Goal: Navigation & Orientation: Find specific page/section

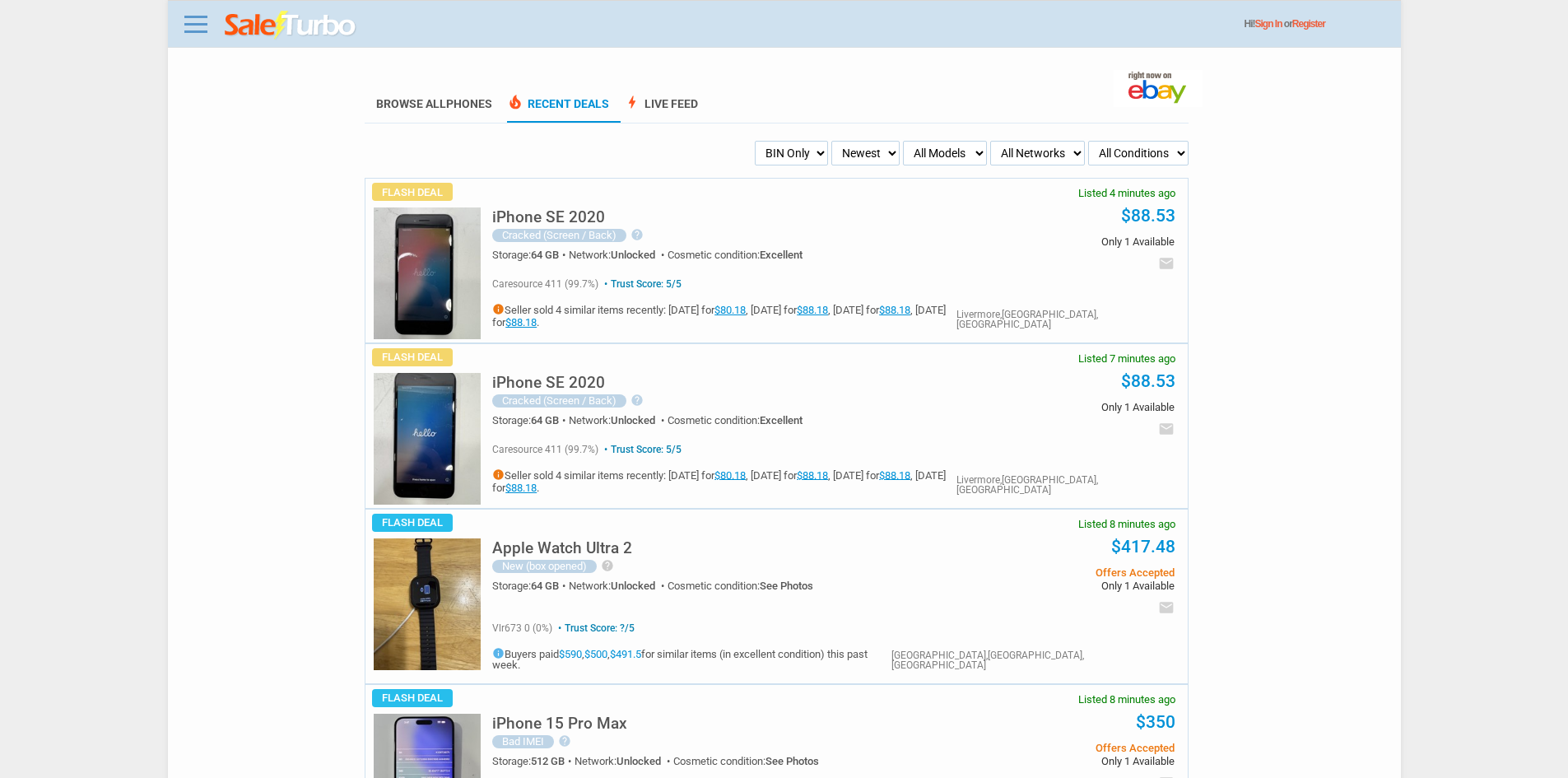
click at [216, 25] on div "Hi! Sign In or Register" at bounding box center [791, 25] width 1222 height 30
click at [201, 30] on link at bounding box center [196, 23] width 33 height 26
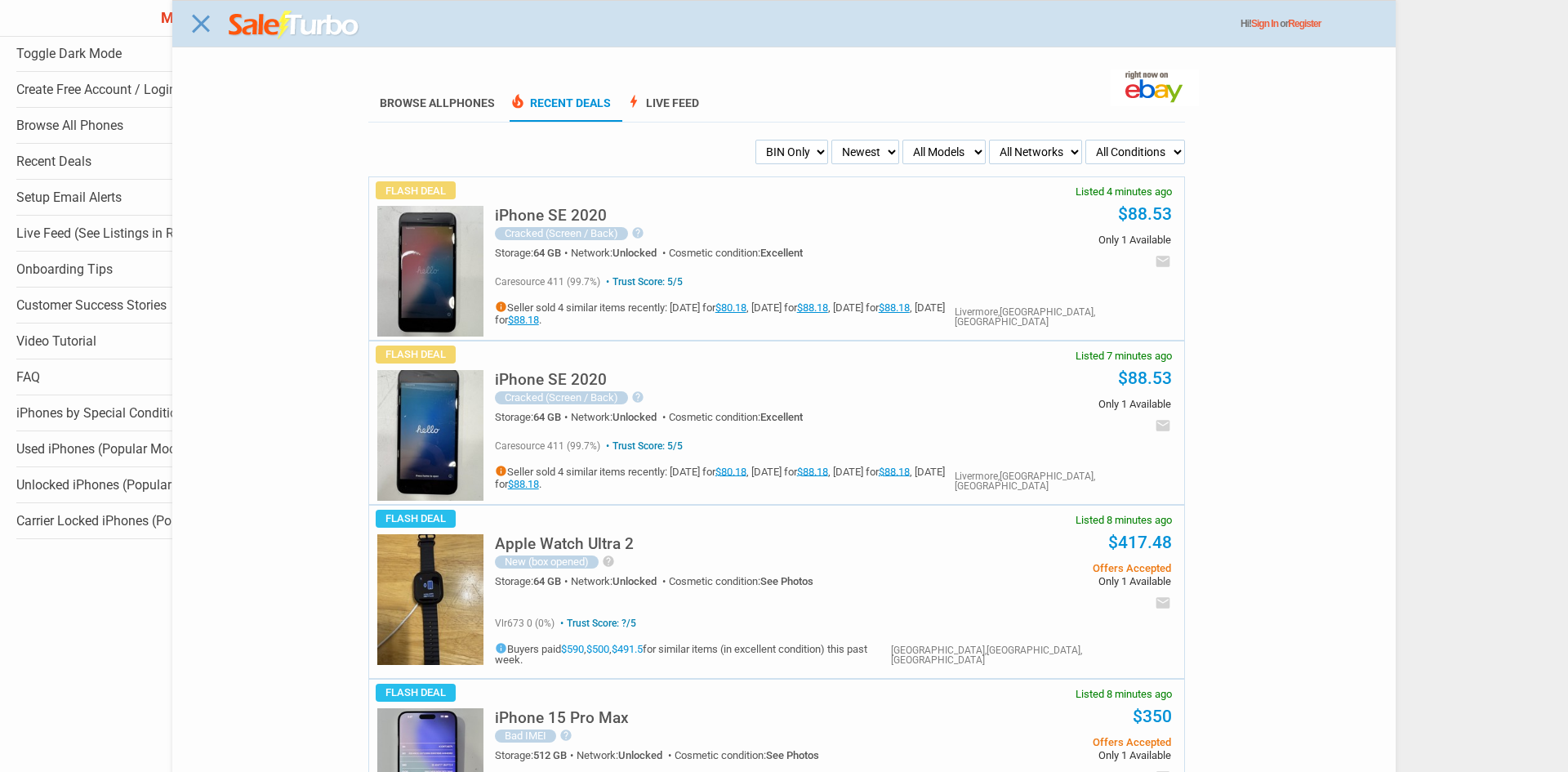
click at [1165, 500] on div "Close menu" at bounding box center [784, 386] width 1568 height 772
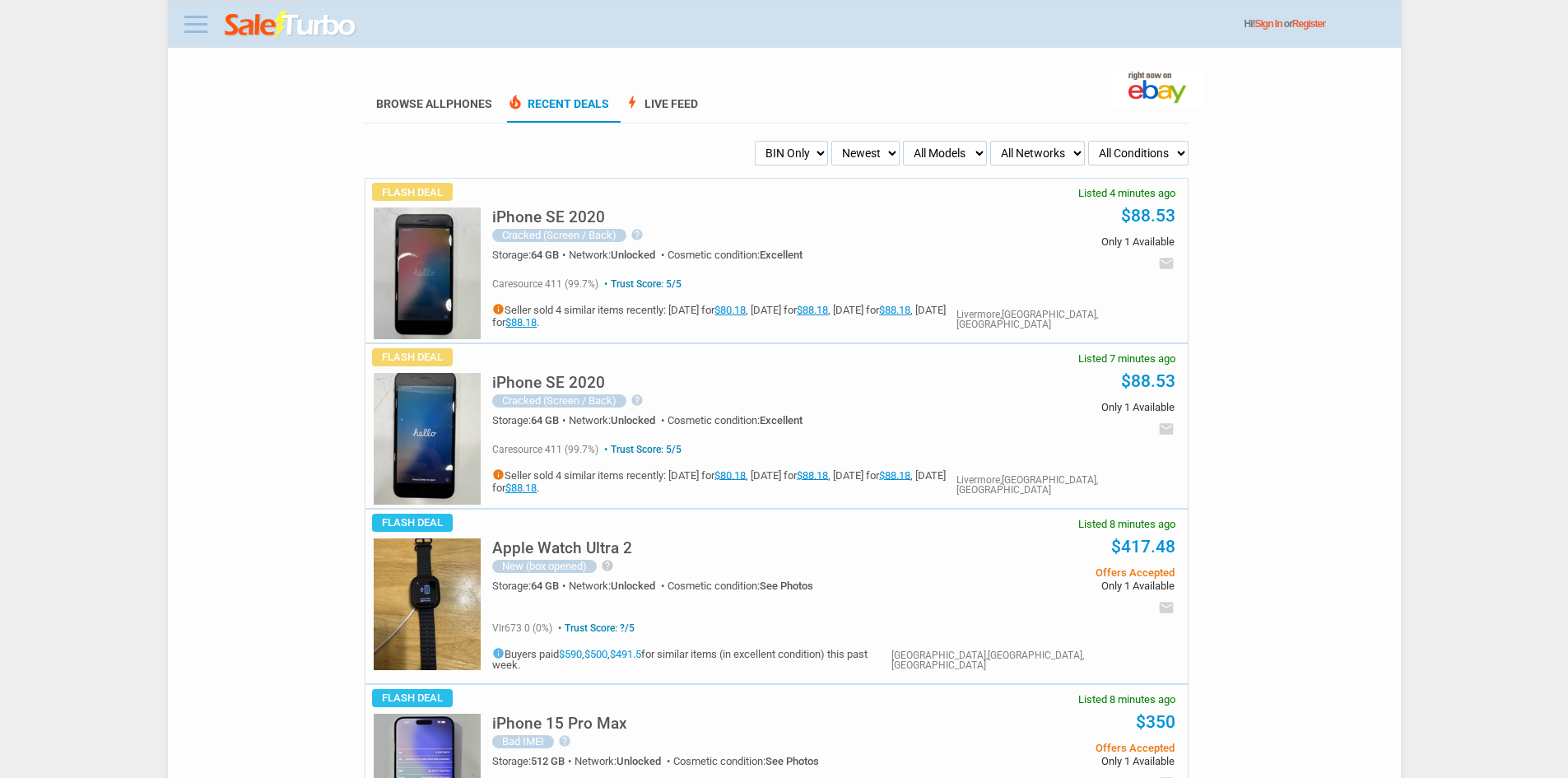
click at [180, 31] on link at bounding box center [196, 23] width 33 height 26
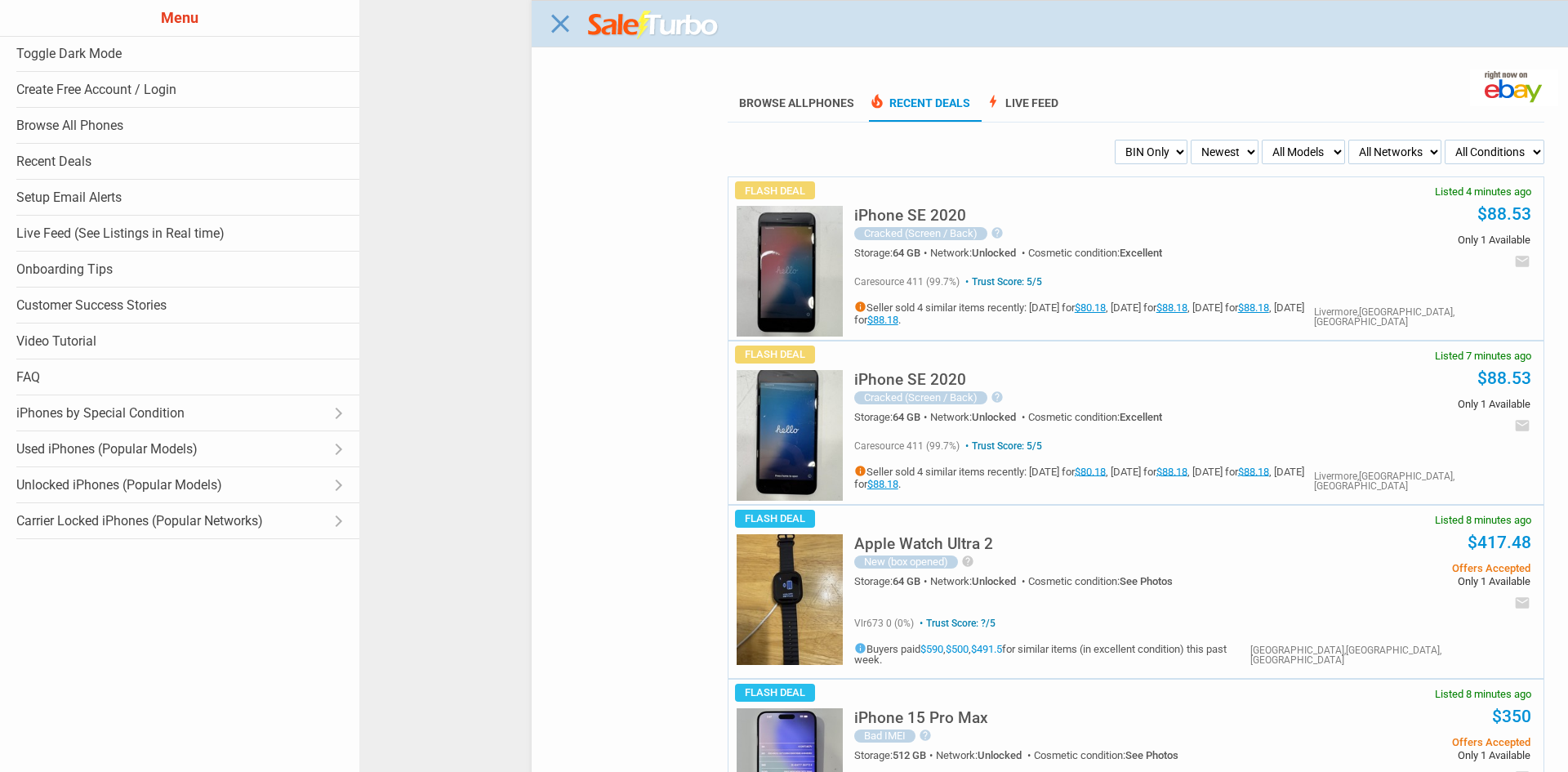
click at [100, 35] on link "Menu" at bounding box center [179, 18] width 288 height 35
click at [123, 235] on link "Live Feed (See Listings in Real time)" at bounding box center [179, 233] width 359 height 35
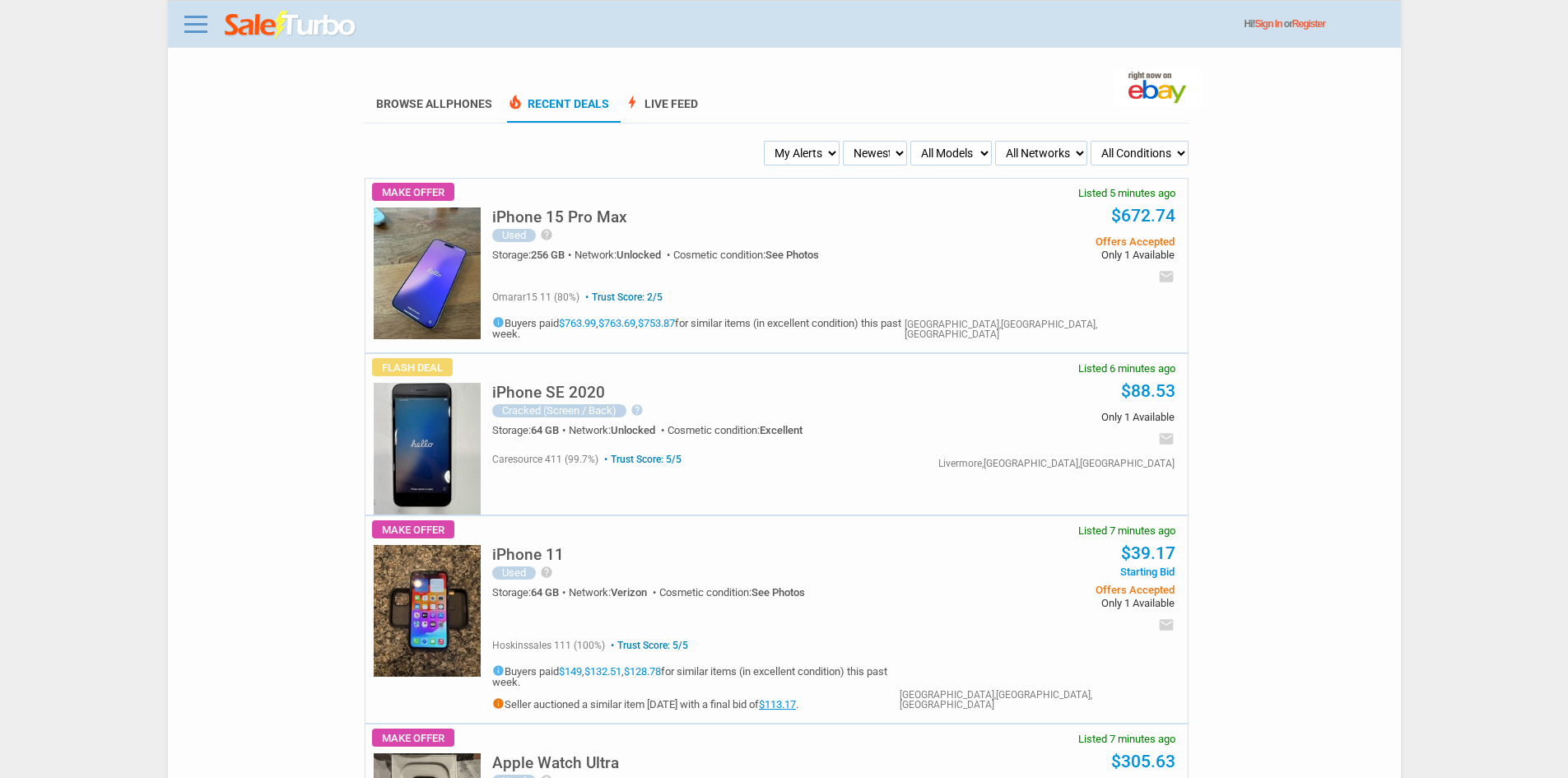
click at [813, 72] on section "Browse All Phones local_fire_department Recent Deals bolt Live Feed" at bounding box center [776, 95] width 824 height 57
